Goal: Information Seeking & Learning: Find specific page/section

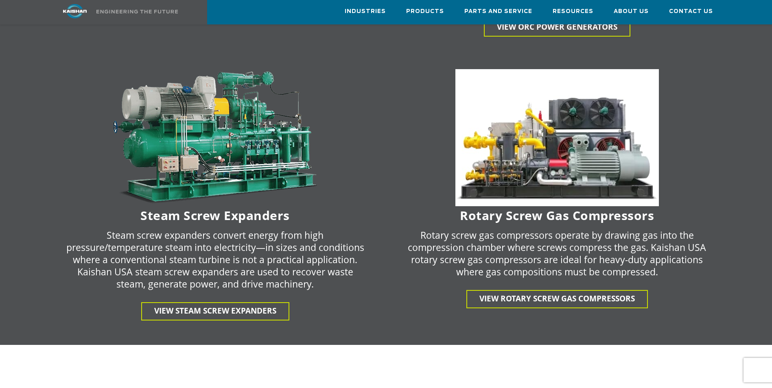
scroll to position [1457, 0]
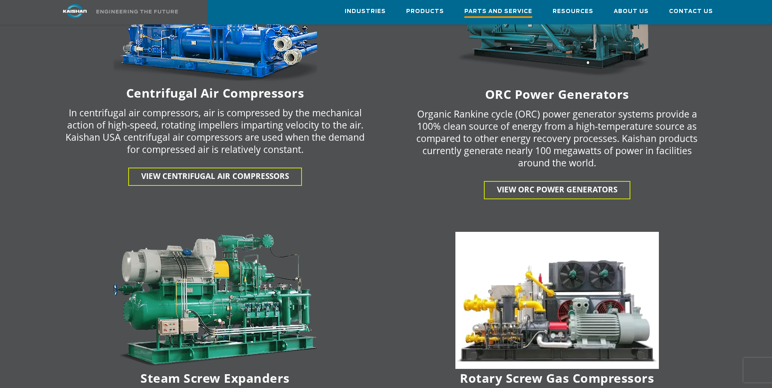
click at [500, 10] on span "Parts and Service" at bounding box center [499, 12] width 68 height 11
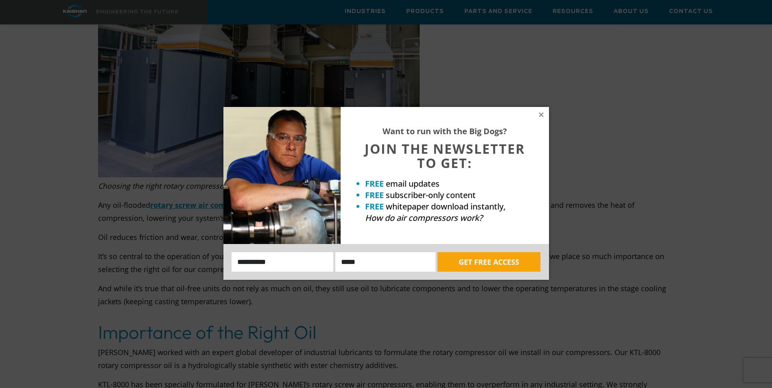
scroll to position [285, 0]
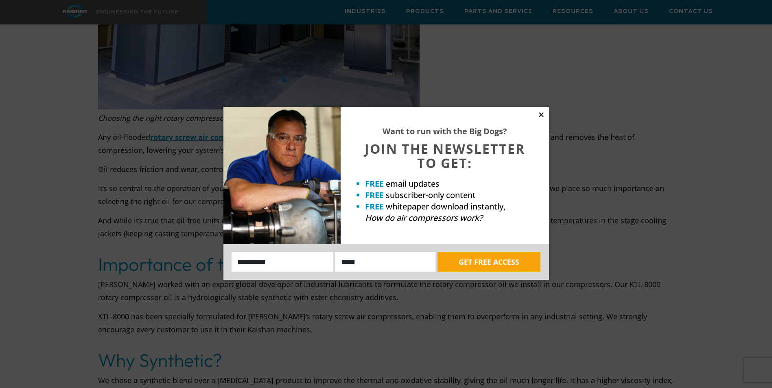
click at [541, 114] on icon at bounding box center [541, 114] width 4 height 4
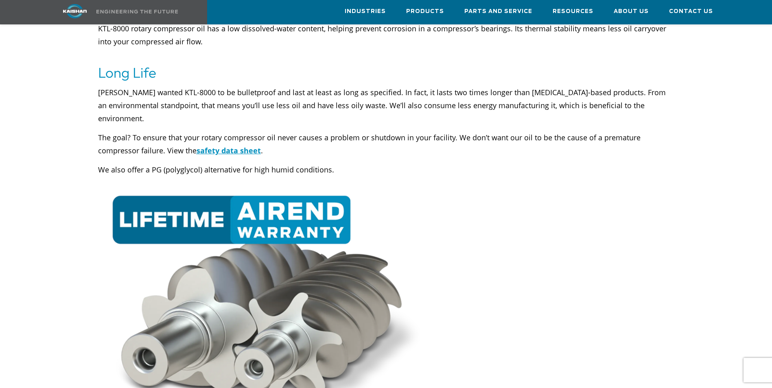
scroll to position [733, 0]
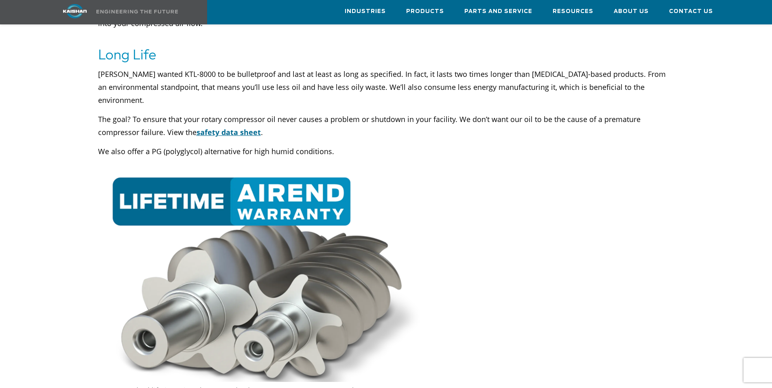
click at [248, 127] on u "safety data sheet" at bounding box center [229, 132] width 64 height 10
